Goal: Task Accomplishment & Management: Use online tool/utility

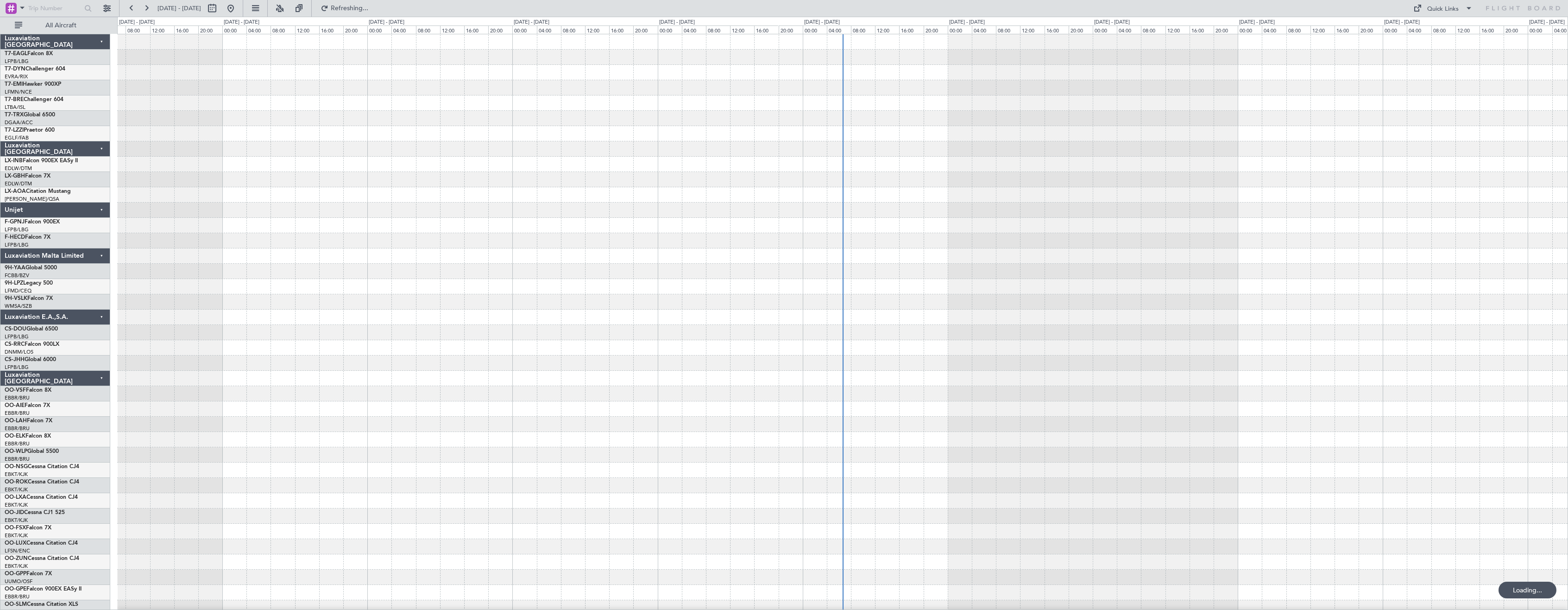
click at [102, 378] on div "Luxaviation [GEOGRAPHIC_DATA]" at bounding box center [56, 378] width 110 height 15
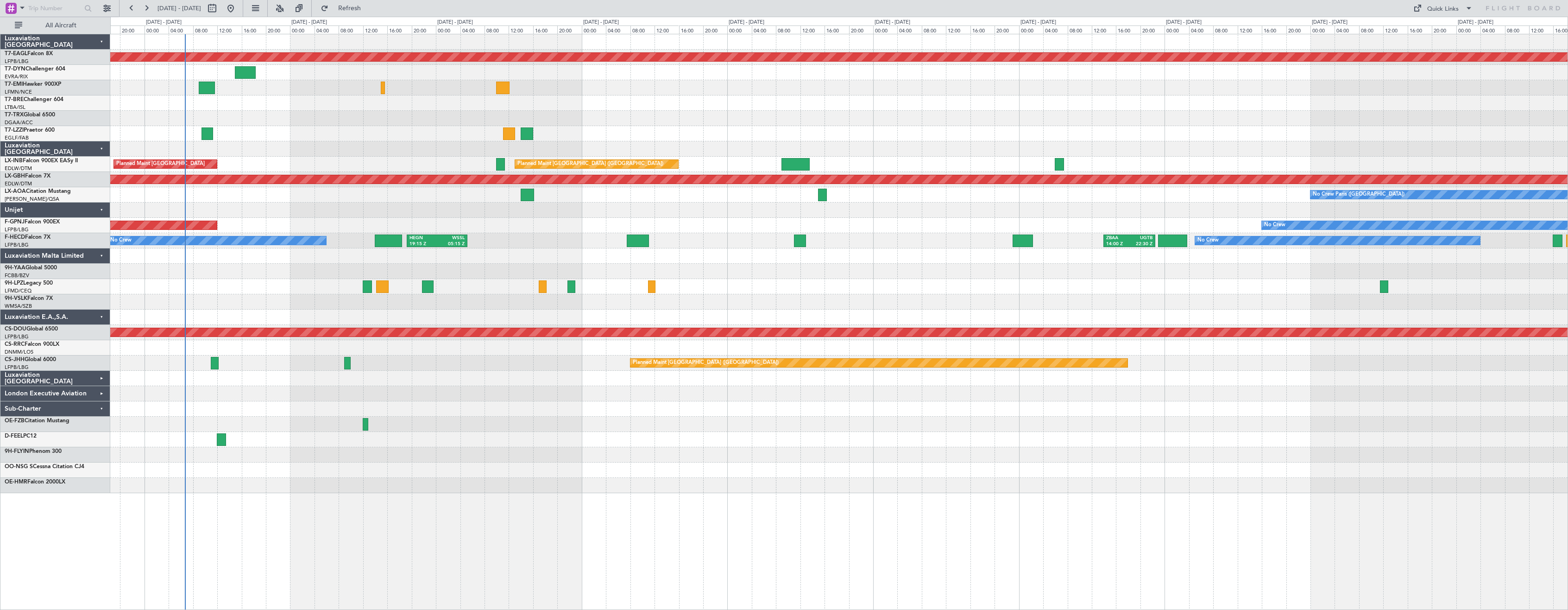
click at [495, 414] on div "Planned Maint Dubai (Al Maktoum Intl) No Crew Planned Maint [GEOGRAPHIC_DATA] (…" at bounding box center [839, 264] width 1458 height 458
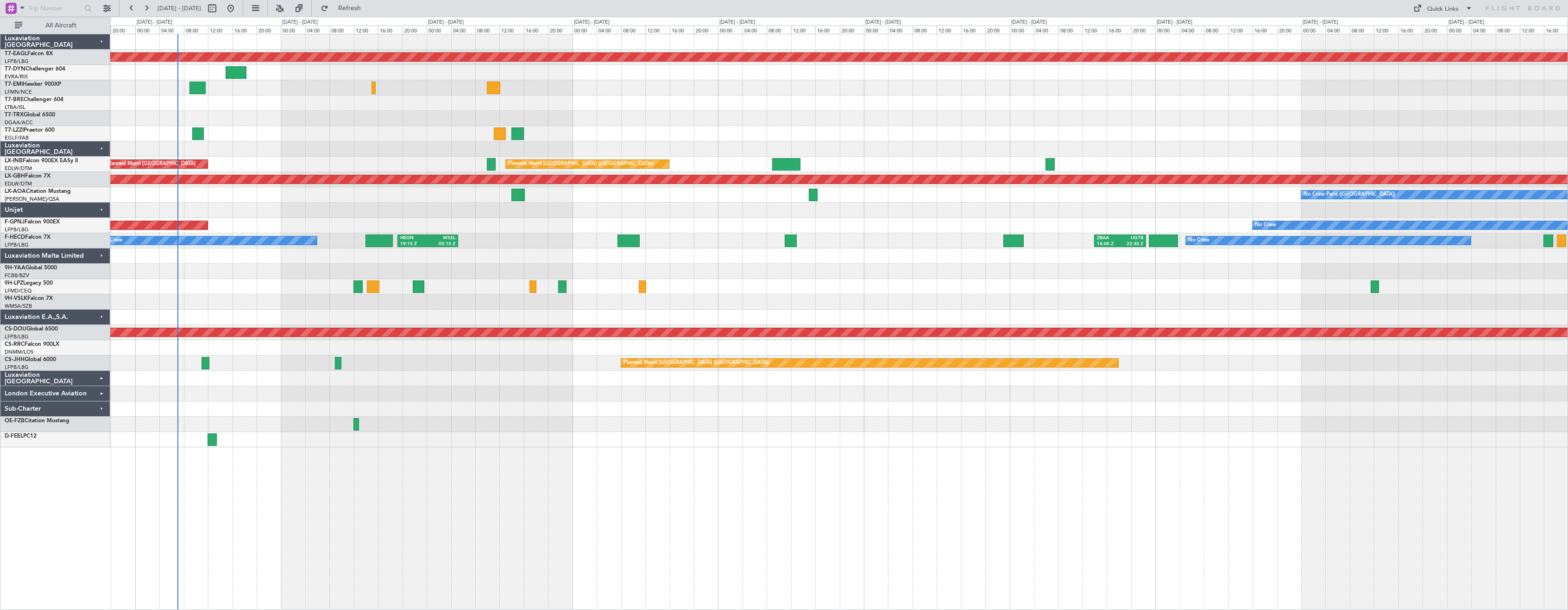
click at [246, 412] on div at bounding box center [839, 409] width 1458 height 15
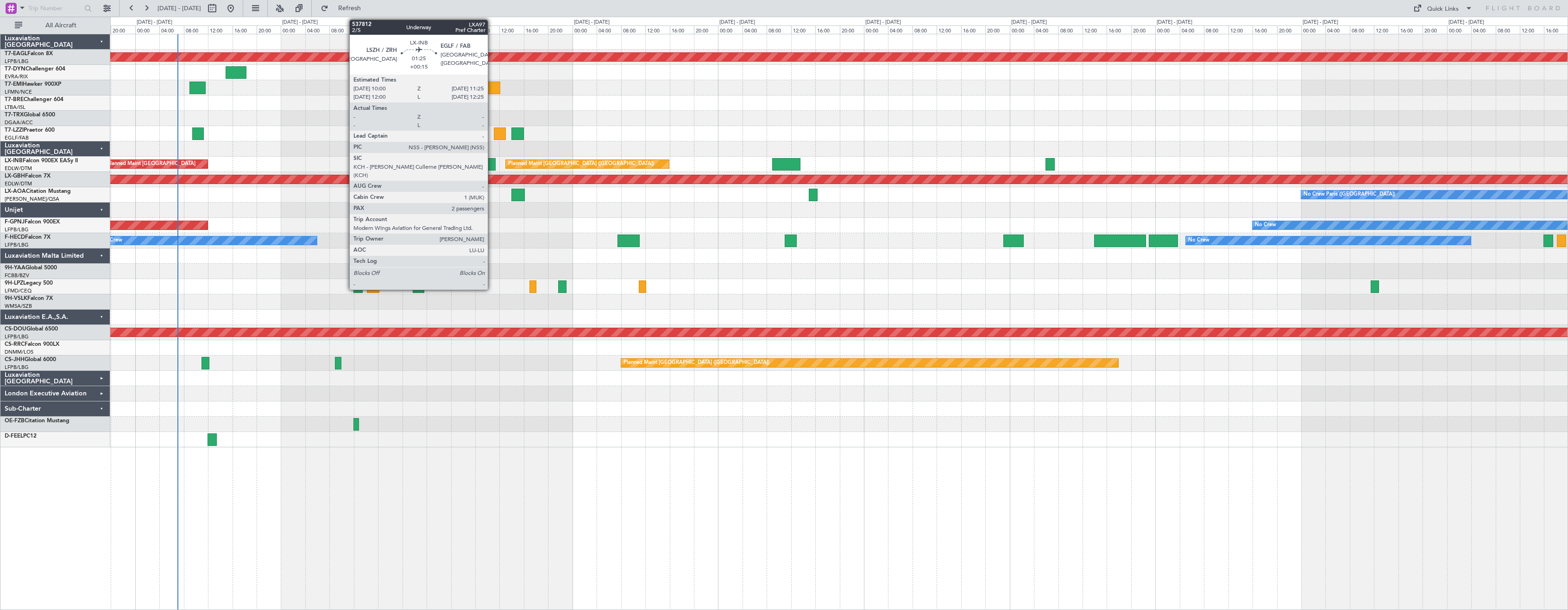
click at [492, 165] on div at bounding box center [491, 164] width 9 height 13
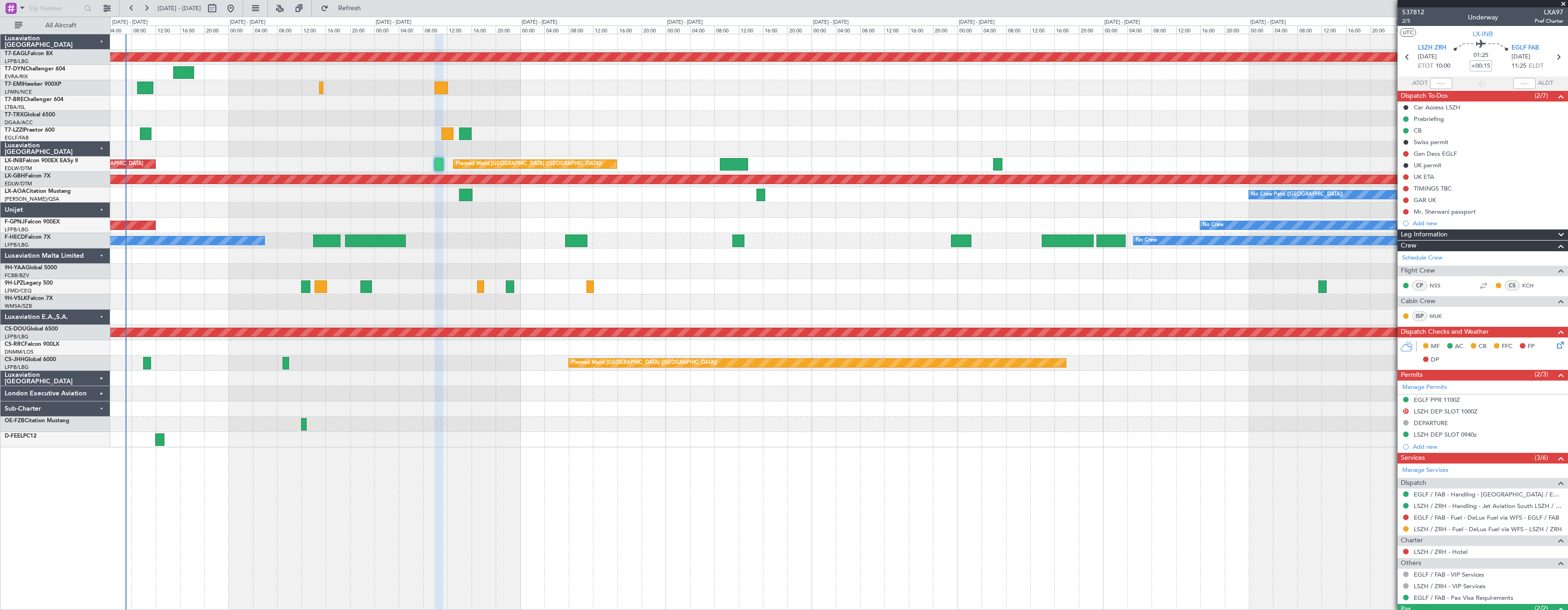
click at [659, 448] on div "Planned Maint Dubai (Al Maktoum Intl) No Crew Planned Maint [GEOGRAPHIC_DATA] (…" at bounding box center [839, 322] width 1458 height 575
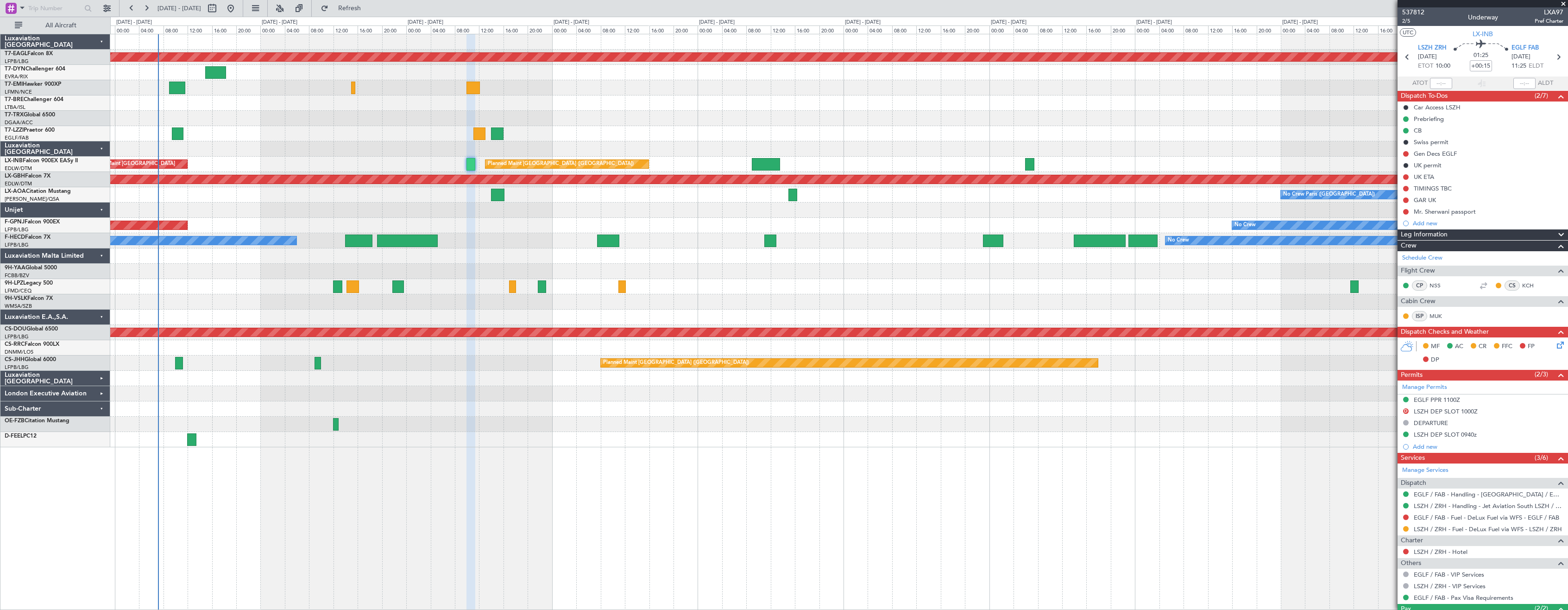
click at [628, 390] on div at bounding box center [839, 394] width 1458 height 15
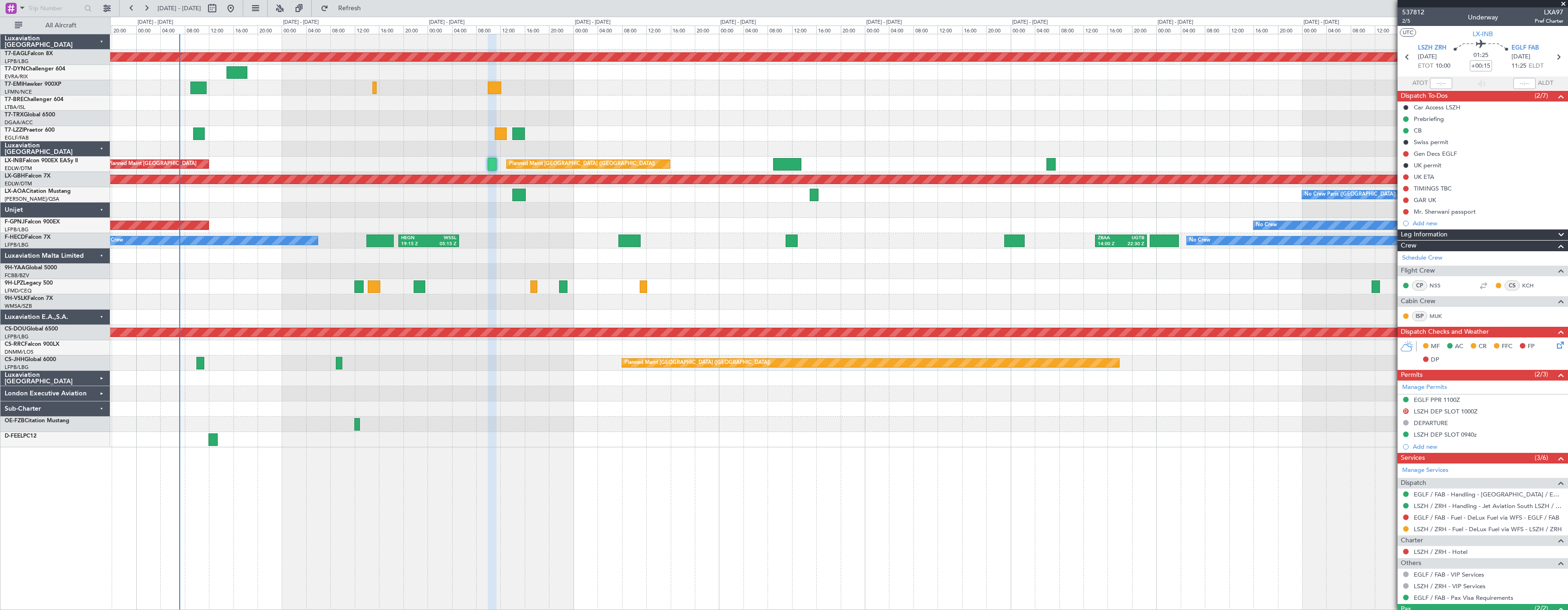
click at [974, 241] on div "Planned Maint Dubai (Al Maktoum Intl) No Crew Planned Maint [GEOGRAPHIC_DATA] (…" at bounding box center [839, 240] width 1458 height 412
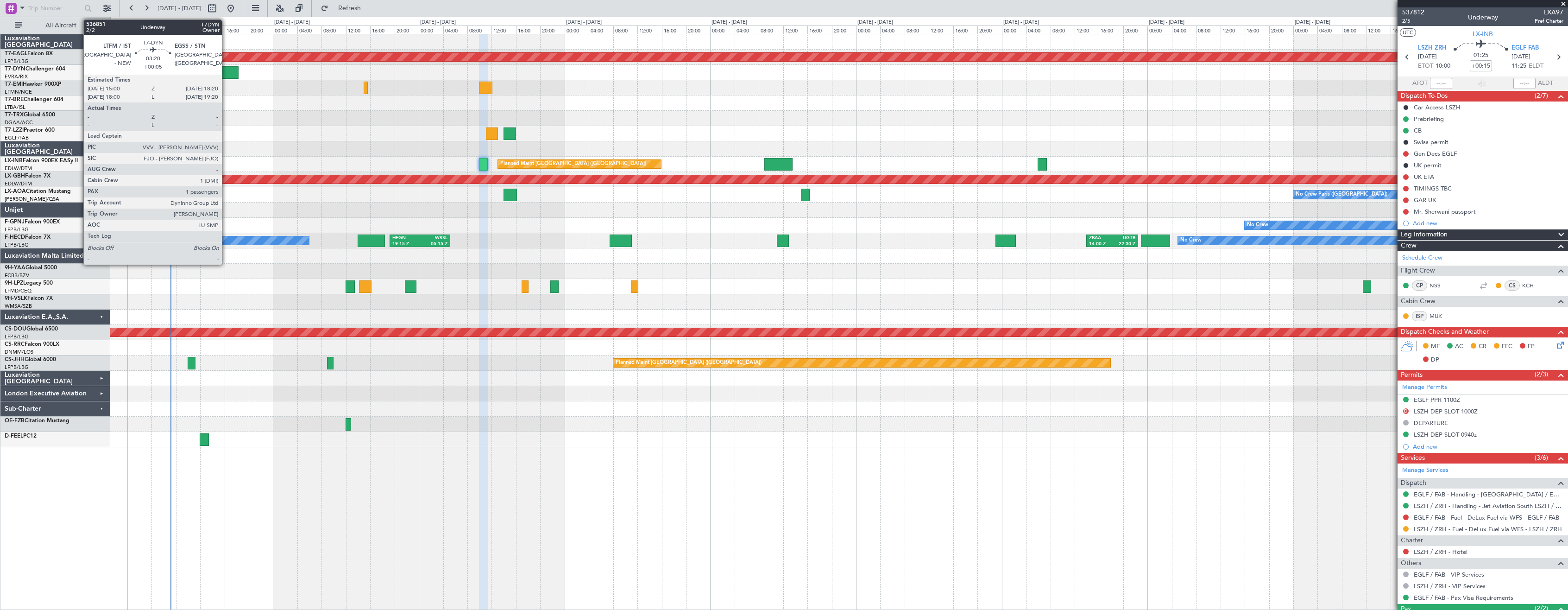
click at [226, 69] on div at bounding box center [228, 72] width 20 height 13
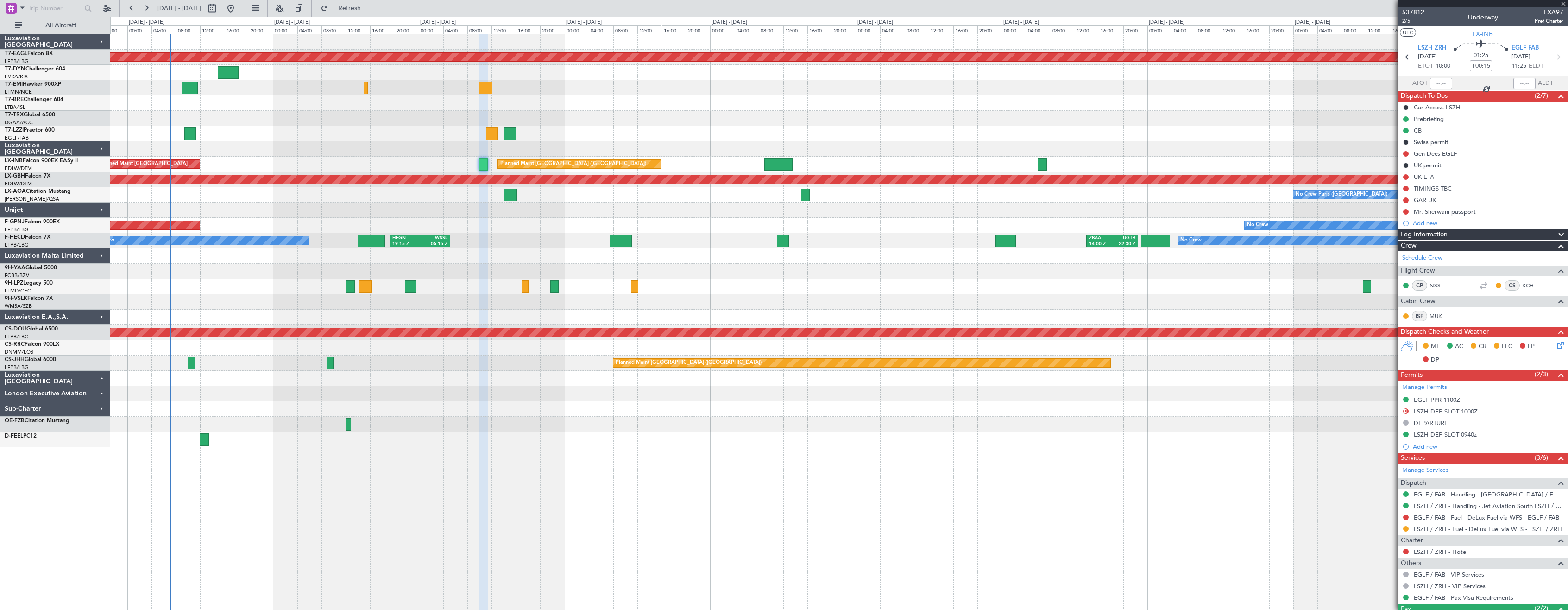
type input "+00:05"
type input "1"
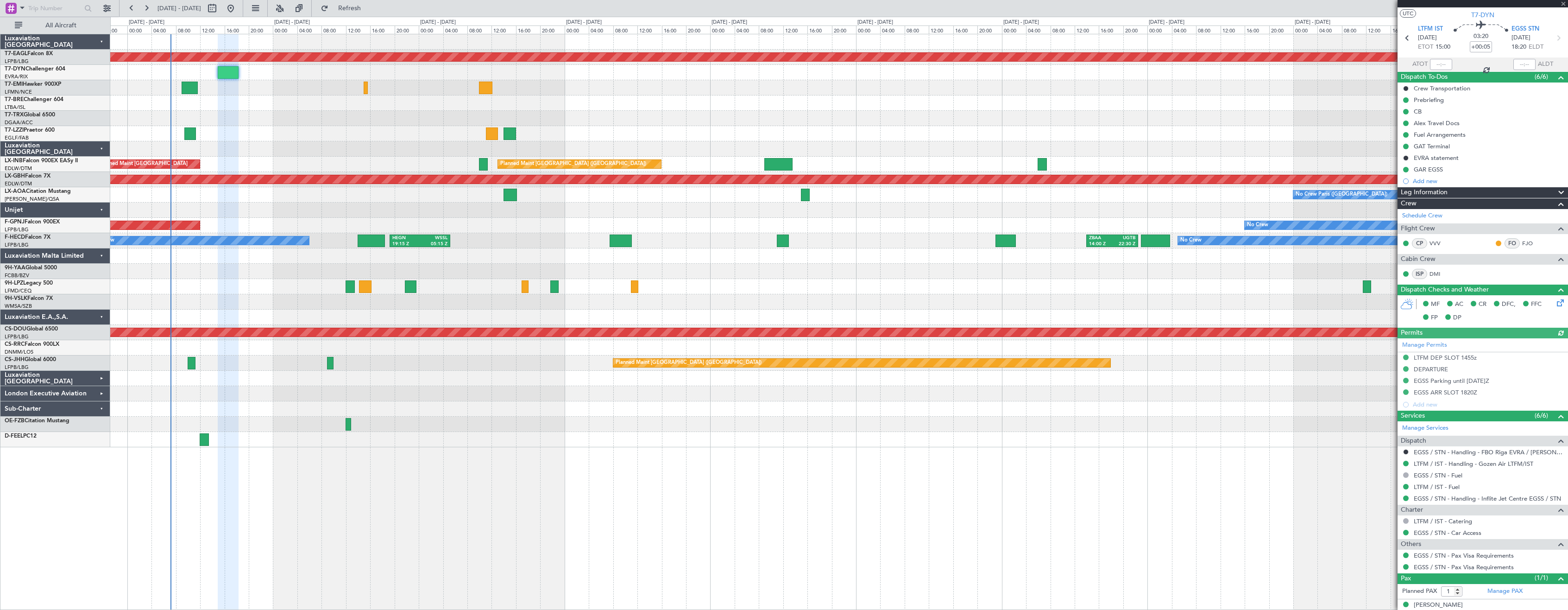
scroll to position [29, 0]
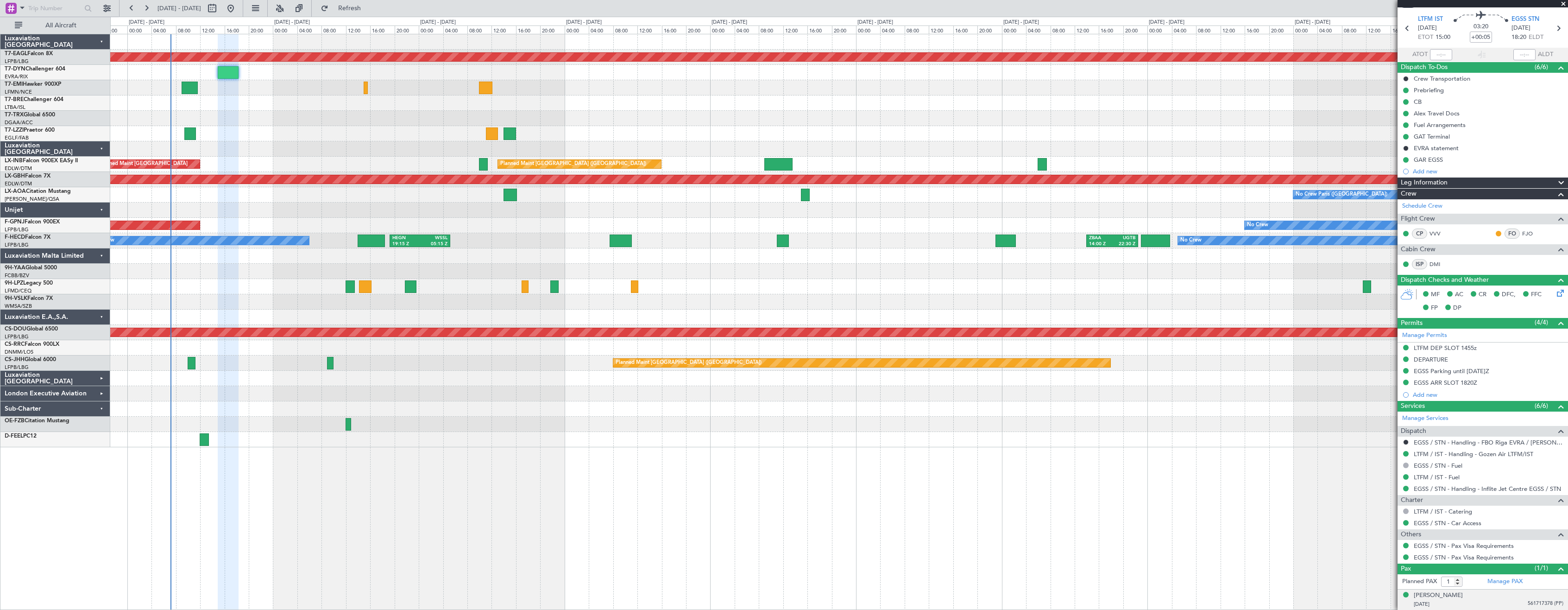
click at [1494, 602] on div "[DATE] 561717378 (PP)" at bounding box center [1488, 604] width 150 height 9
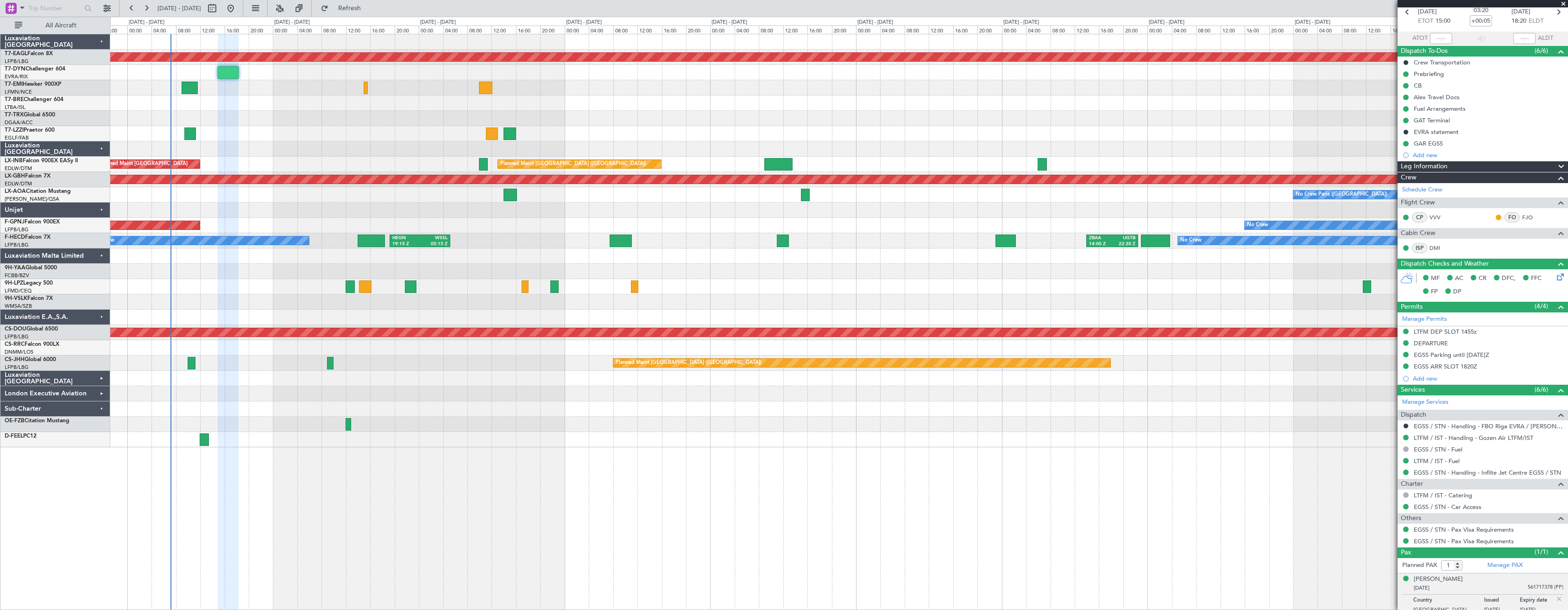
scroll to position [51, 0]
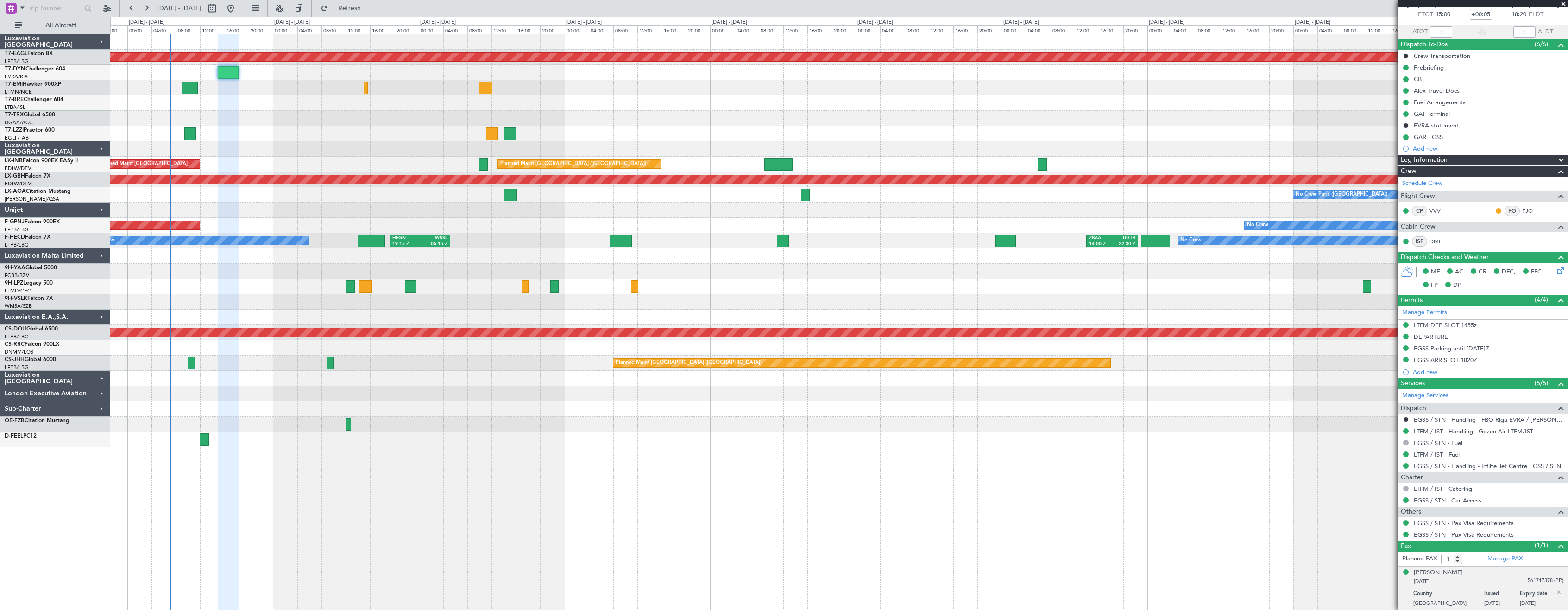
click at [1171, 515] on div "Planned Maint Dubai (Al Maktoum Intl) No Crew Planned Maint [GEOGRAPHIC_DATA] (…" at bounding box center [839, 322] width 1458 height 575
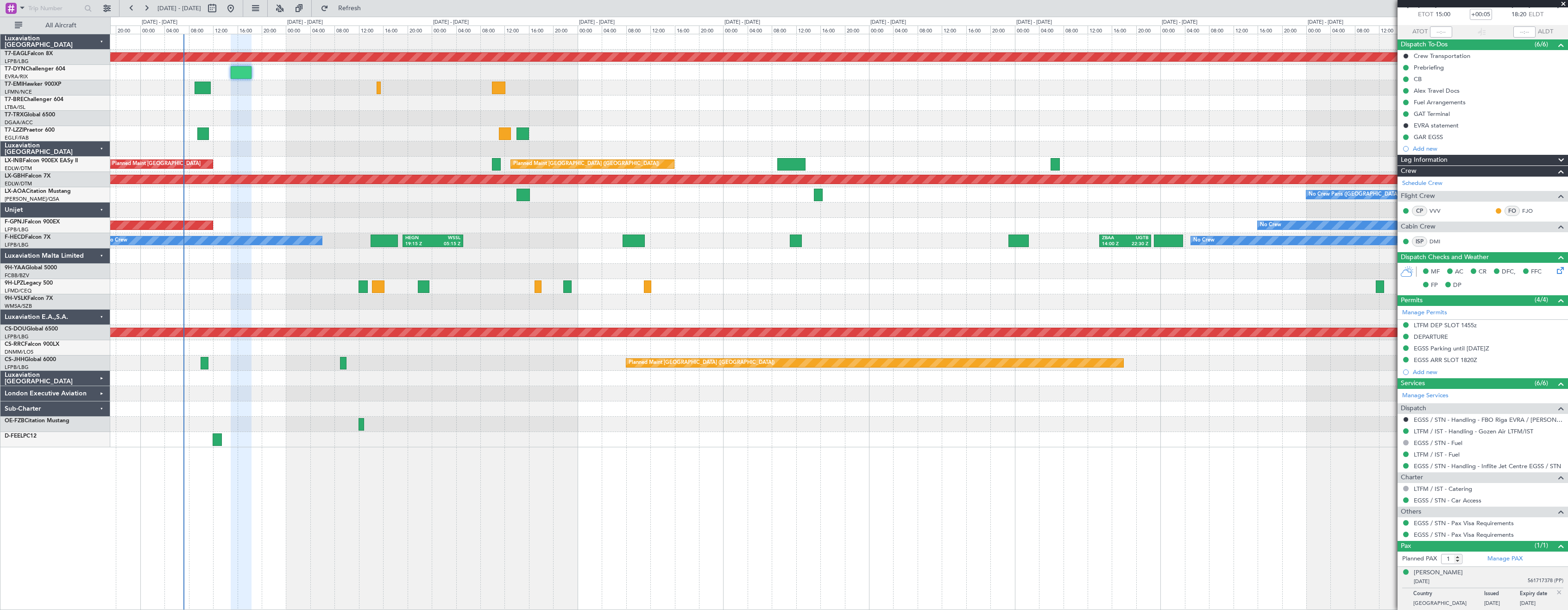
click at [545, 477] on div "Planned Maint Dubai (Al Maktoum Intl) No Crew Planned Maint [GEOGRAPHIC_DATA] (…" at bounding box center [839, 322] width 1458 height 575
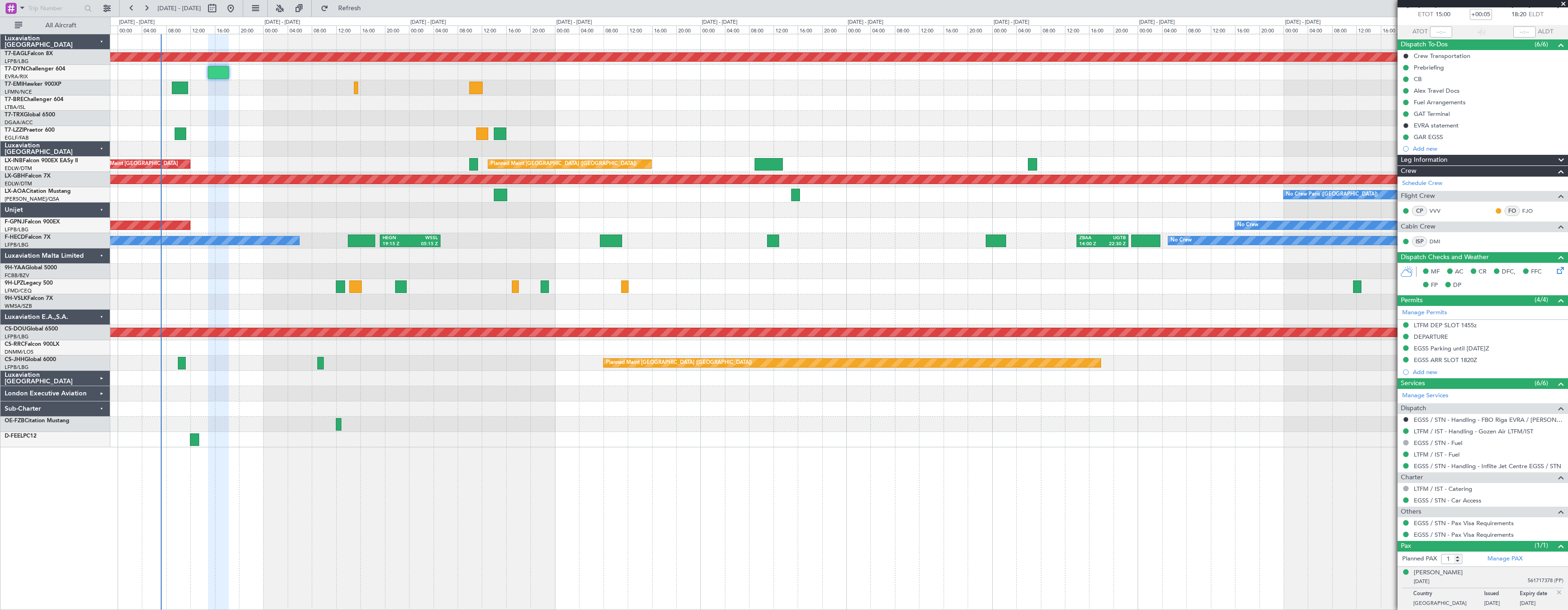
click at [597, 424] on div at bounding box center [839, 424] width 1458 height 15
click at [591, 434] on div "Planned Maint Dubai (Al Maktoum Intl) No Crew Planned Maint [GEOGRAPHIC_DATA] (…" at bounding box center [839, 240] width 1458 height 412
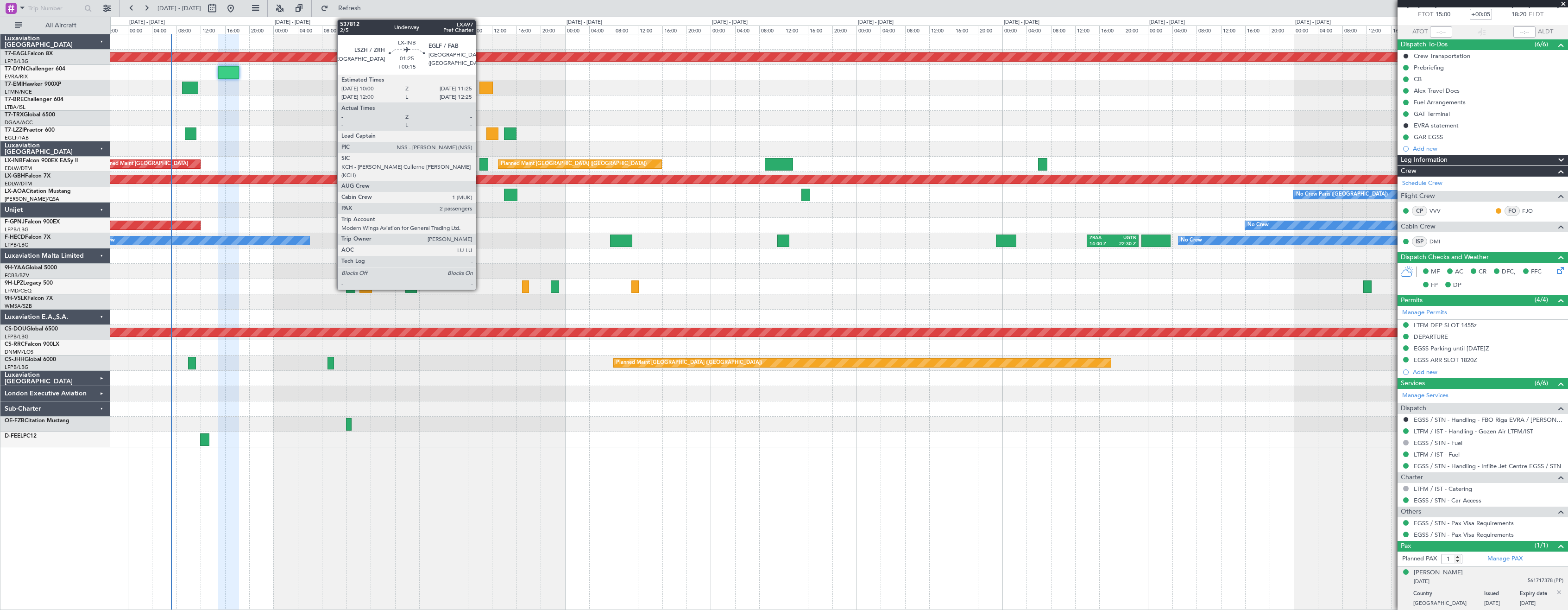
click at [480, 165] on div at bounding box center [484, 164] width 9 height 13
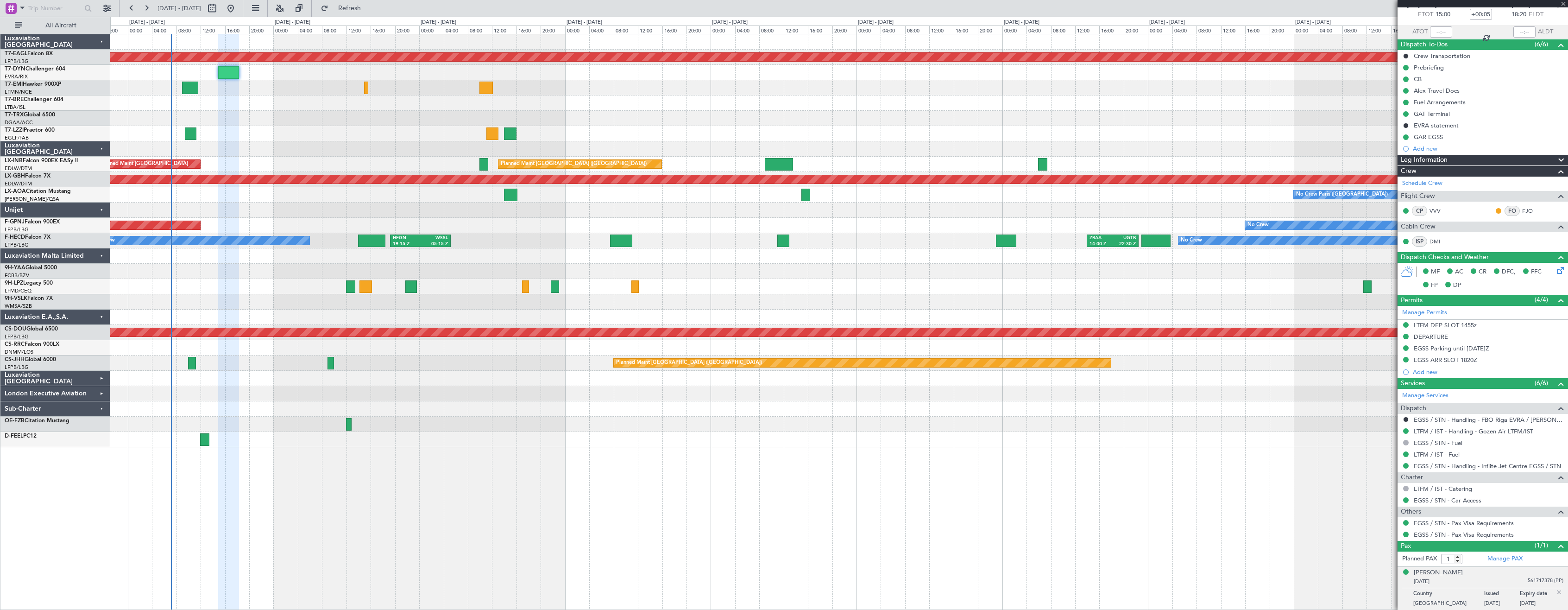
type input "+00:15"
type input "2"
